Goal: Information Seeking & Learning: Learn about a topic

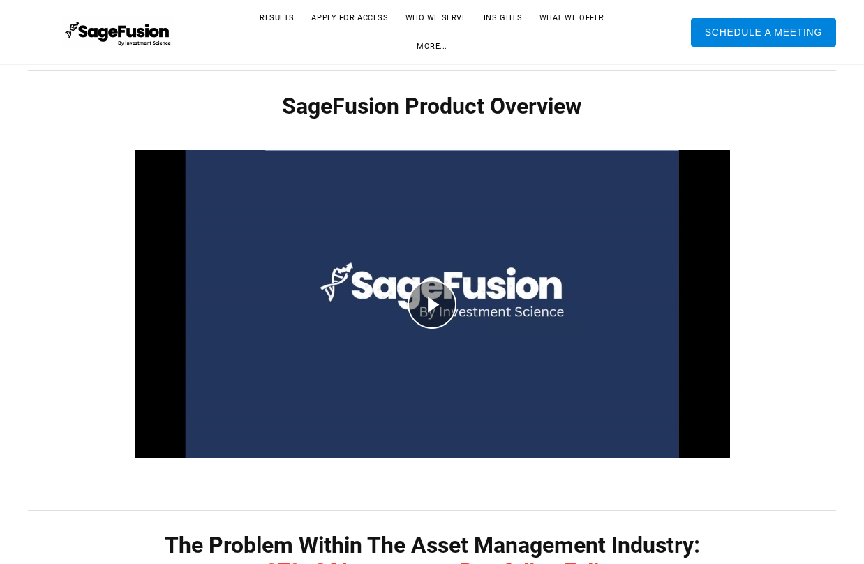
scroll to position [657, 0]
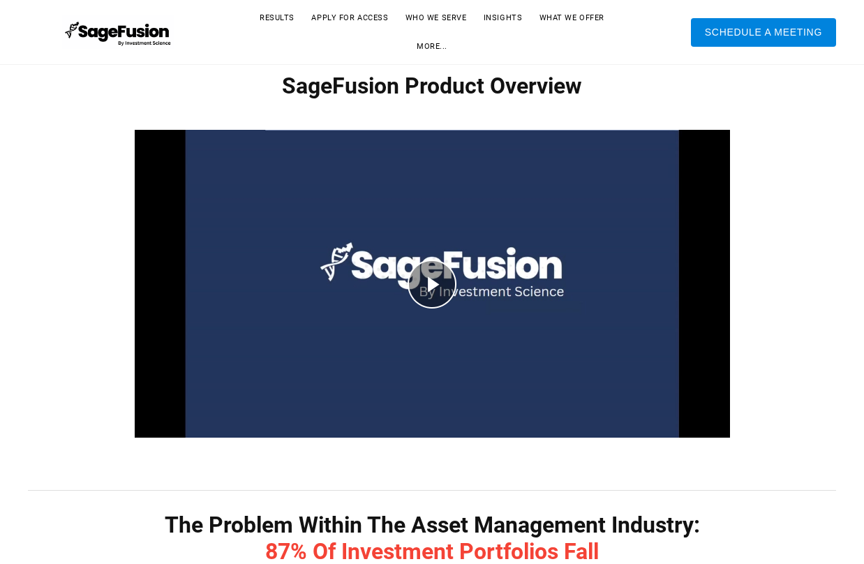
click at [433, 278] on div "play video" at bounding box center [432, 284] width 595 height 356
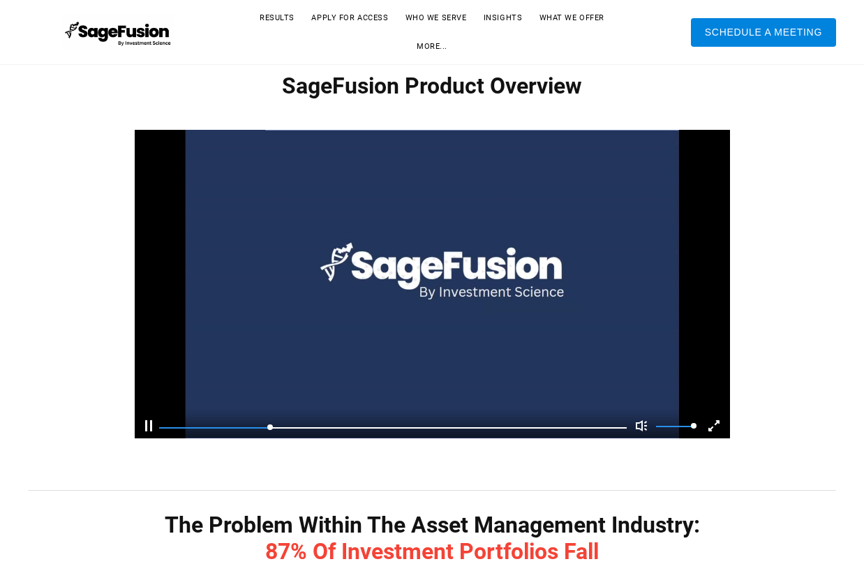
click at [76, 348] on div "Pause Current Time 0:49 / Duration Time 3:30 Remaining Time -2:41 Loaded: 0% Pr…" at bounding box center [432, 284] width 808 height 356
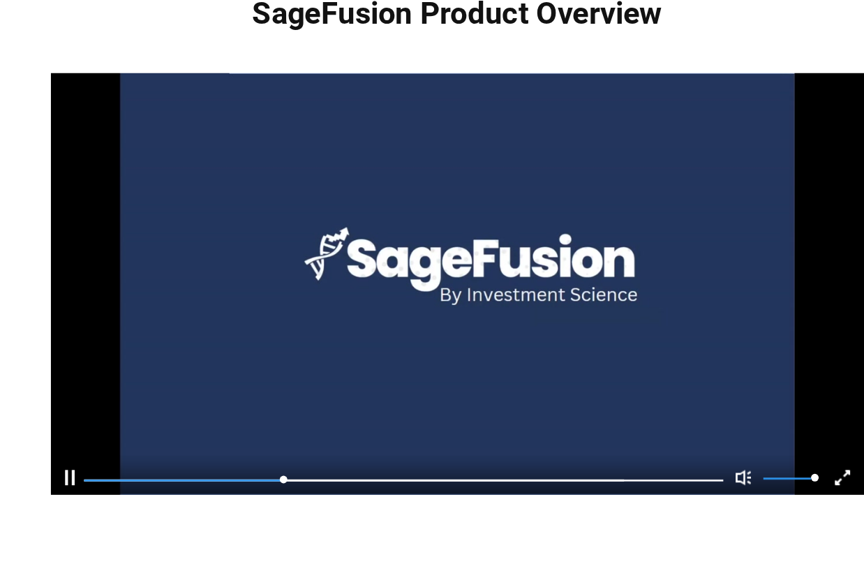
click at [502, 458] on video at bounding box center [432, 284] width 595 height 356
click at [149, 425] on div "Play" at bounding box center [148, 425] width 7 height 11
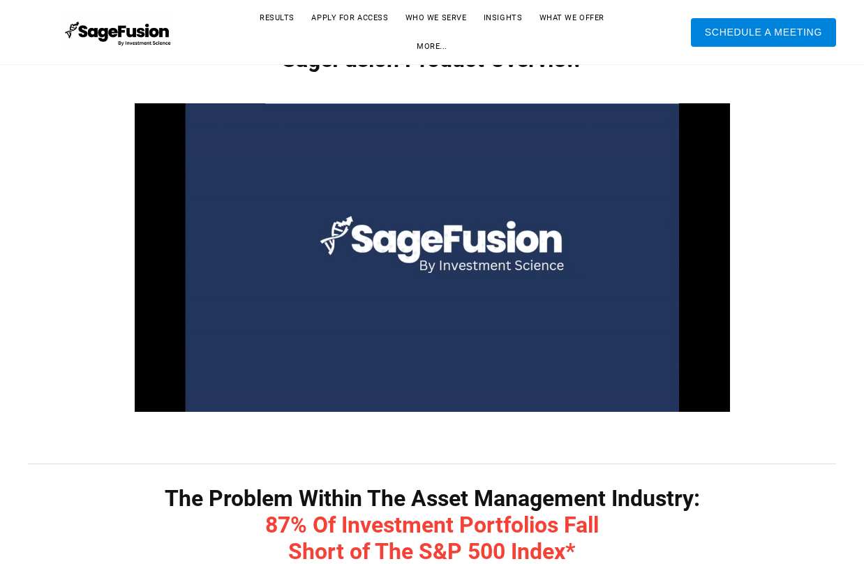
scroll to position [685, 0]
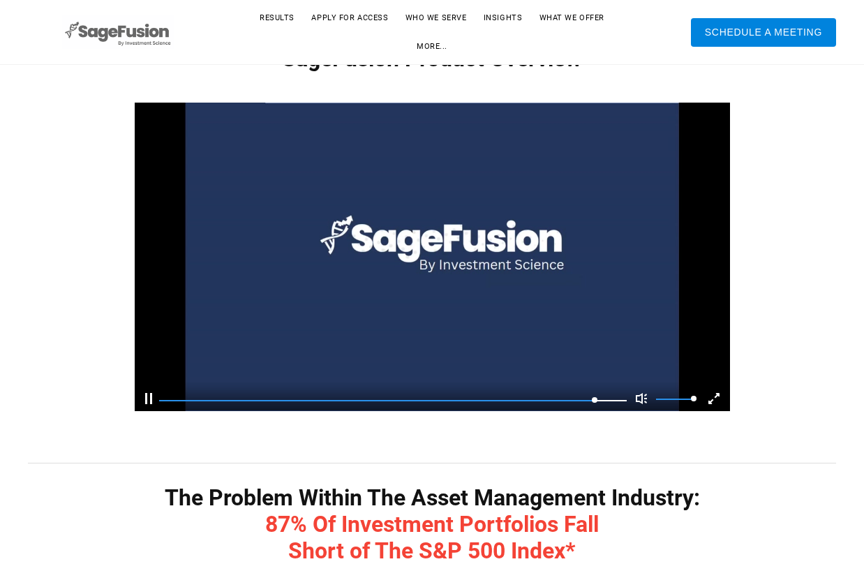
click at [128, 21] on img at bounding box center [118, 32] width 112 height 35
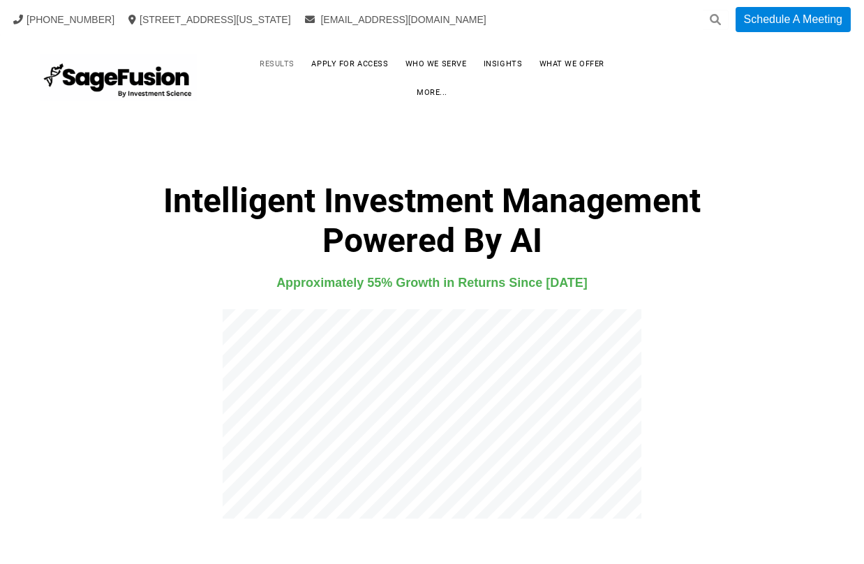
click at [262, 75] on link "Results" at bounding box center [277, 64] width 63 height 22
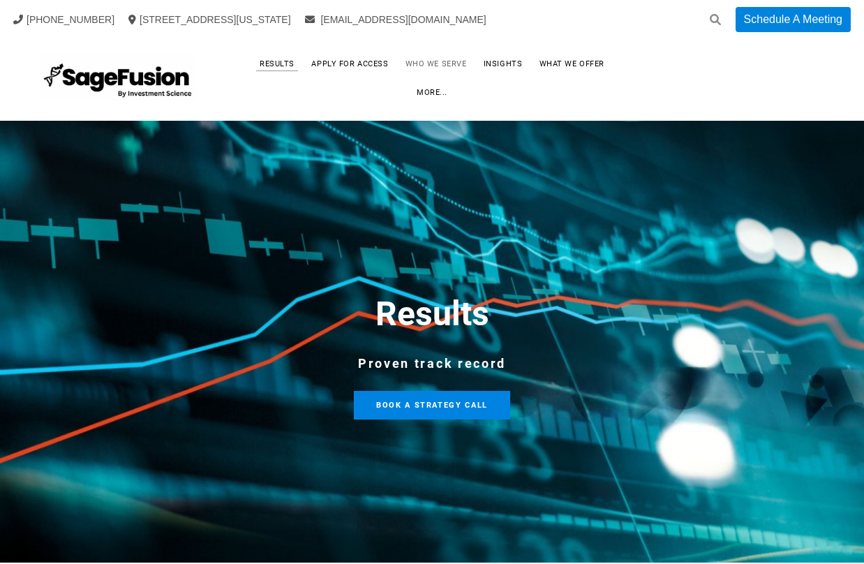
click at [411, 75] on link "Who We Serve" at bounding box center [435, 64] width 89 height 22
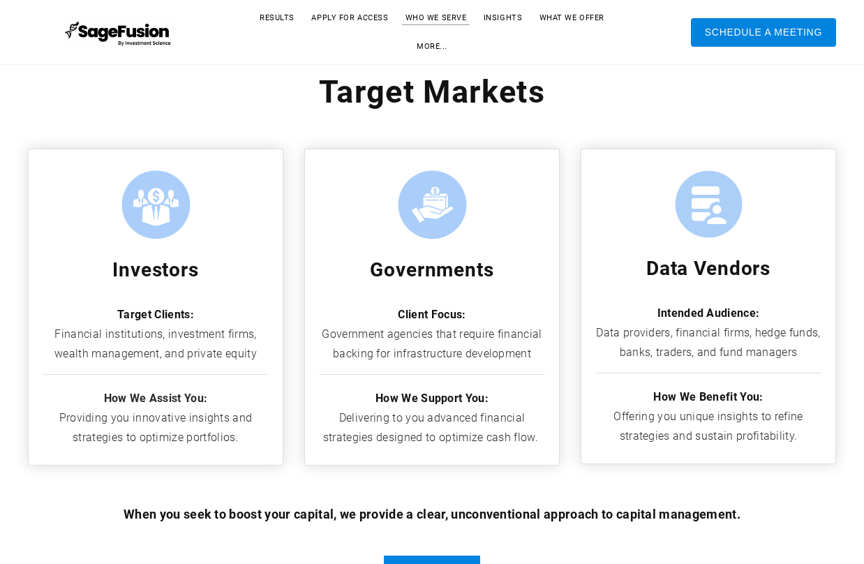
scroll to position [606, 0]
